Goal: Check status: Check status

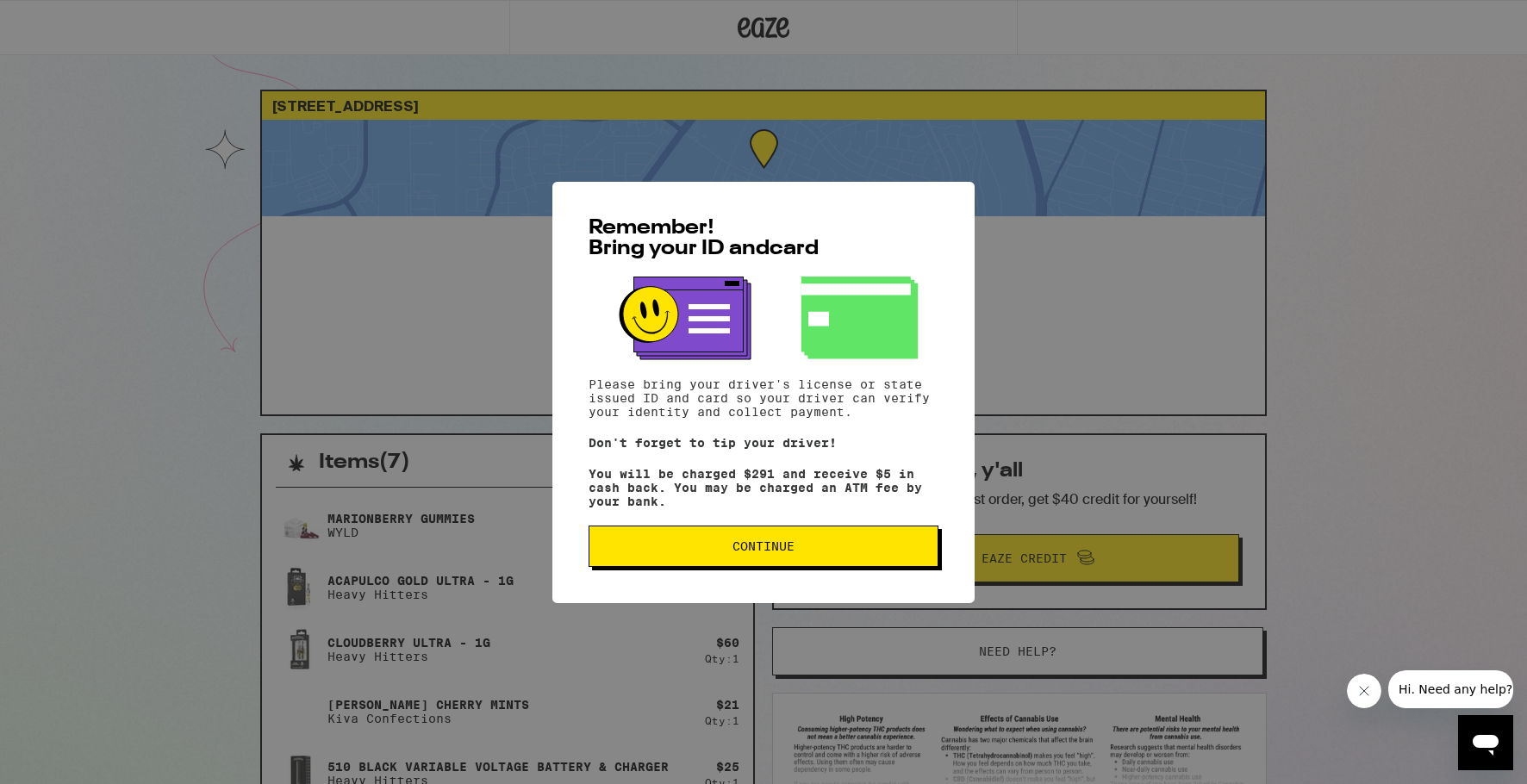
click at [900, 567] on button "Continue" at bounding box center [764, 546] width 350 height 41
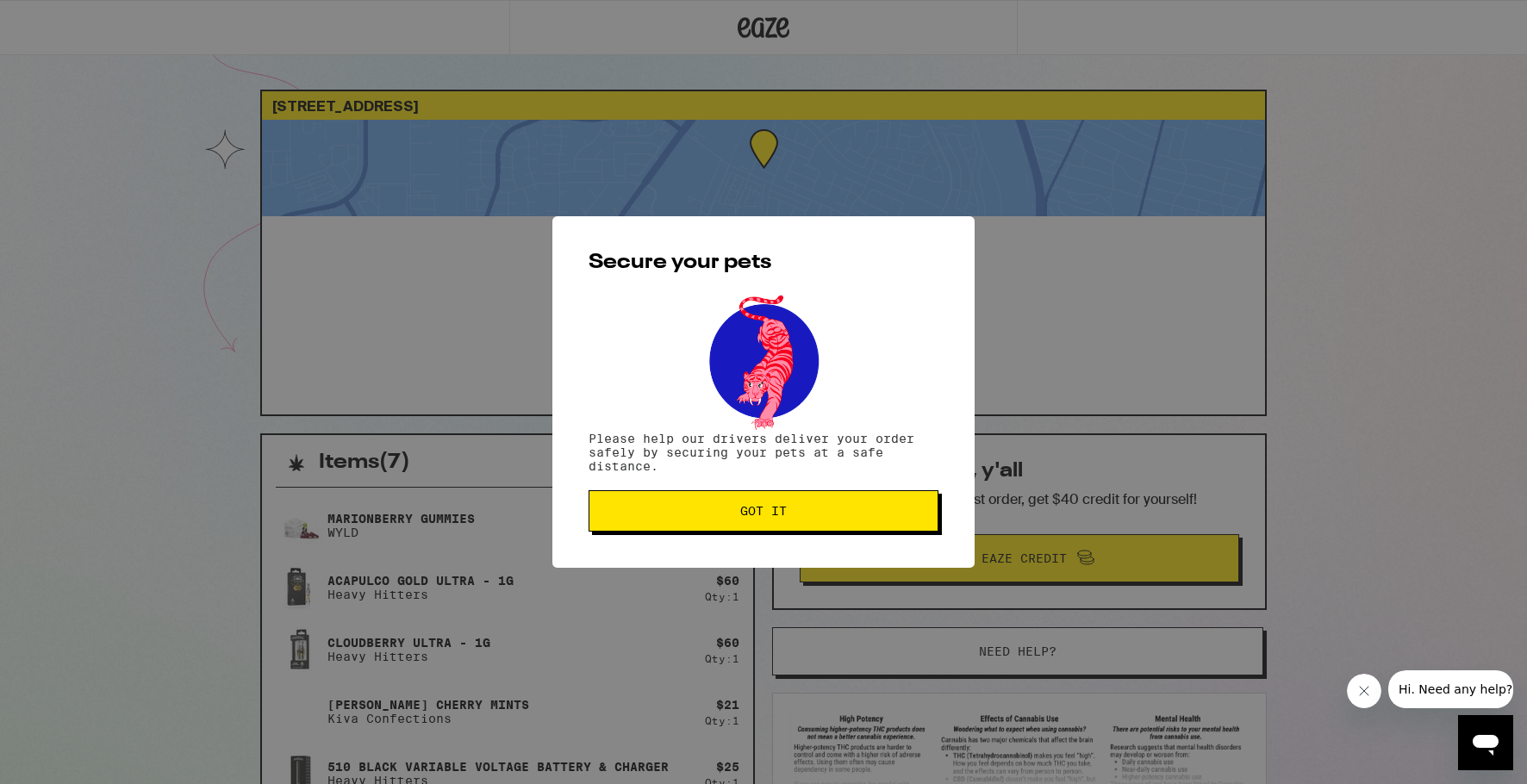
click at [843, 526] on button "Got it" at bounding box center [764, 511] width 350 height 41
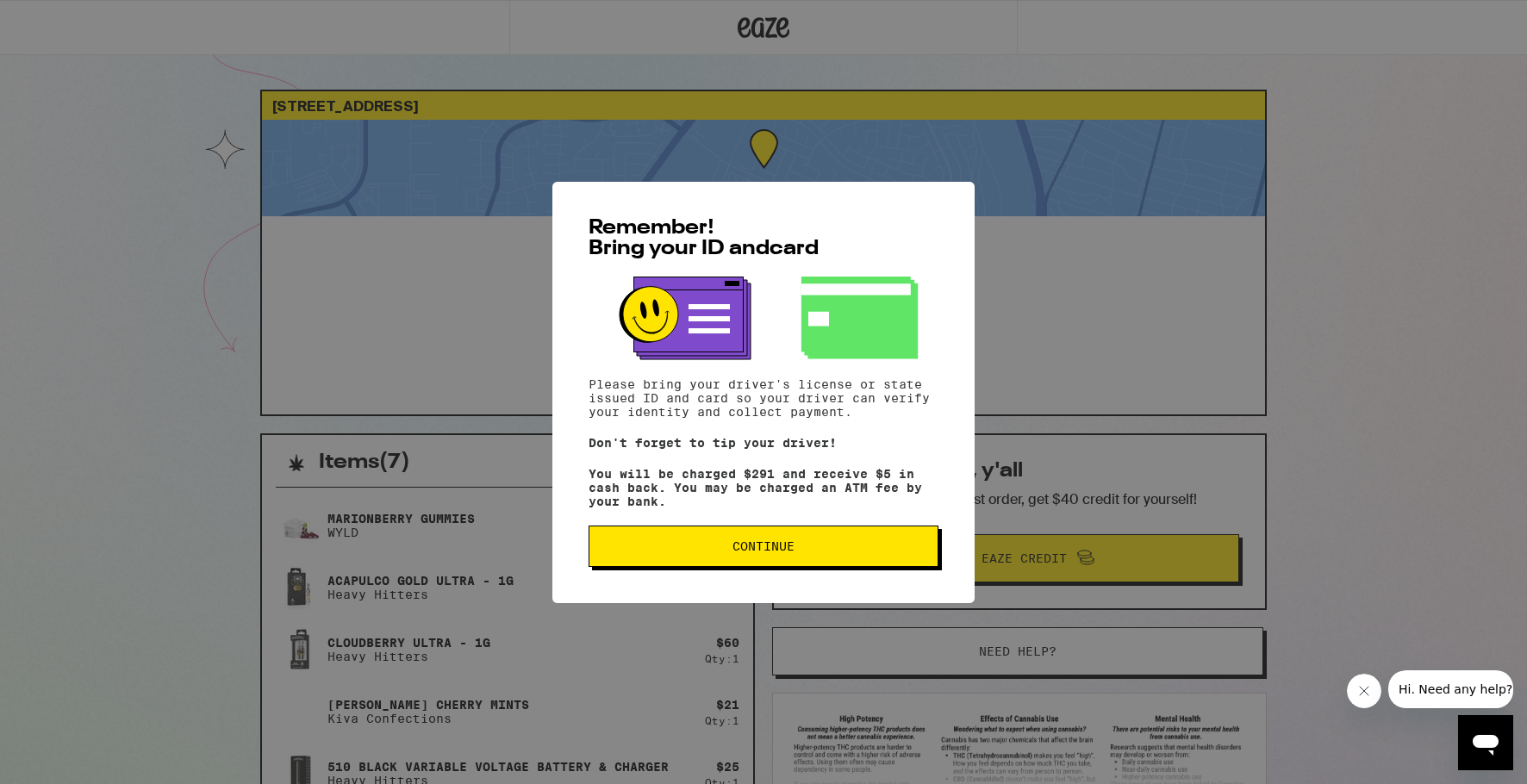
click at [774, 567] on button "Continue" at bounding box center [764, 546] width 350 height 41
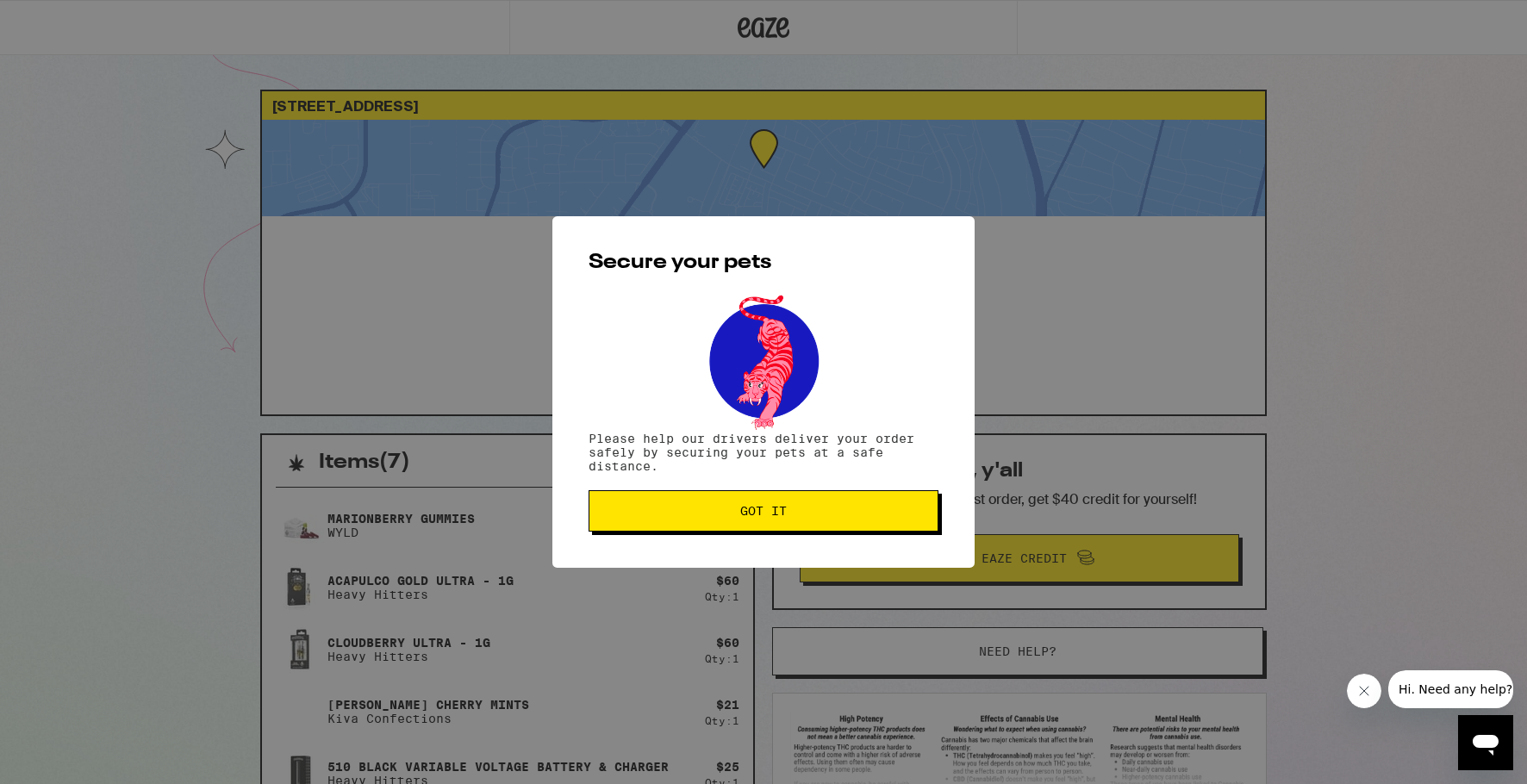
click at [801, 504] on button "Got it" at bounding box center [764, 511] width 350 height 41
